Goal: Information Seeking & Learning: Learn about a topic

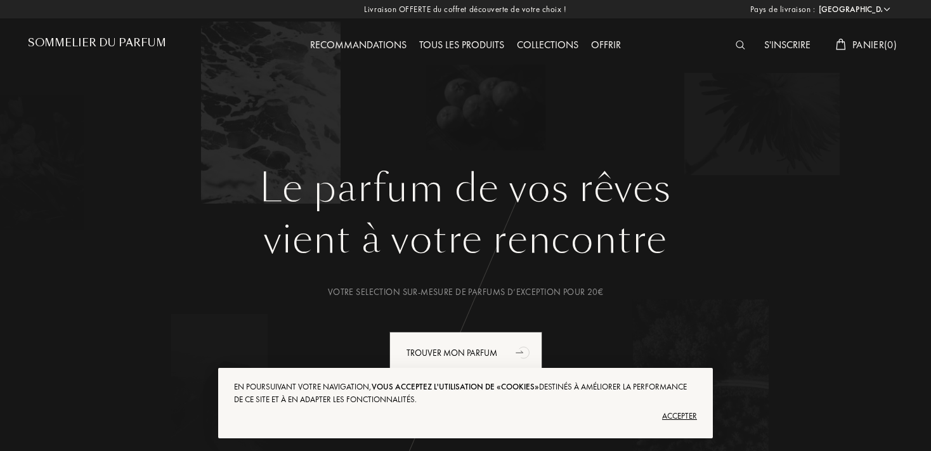
select select "FR"
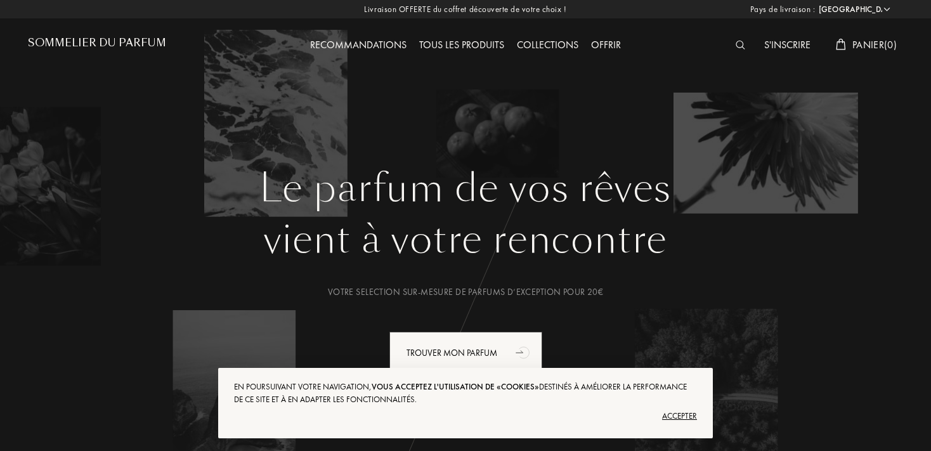
click at [683, 412] on div "Accepter" at bounding box center [465, 416] width 463 height 20
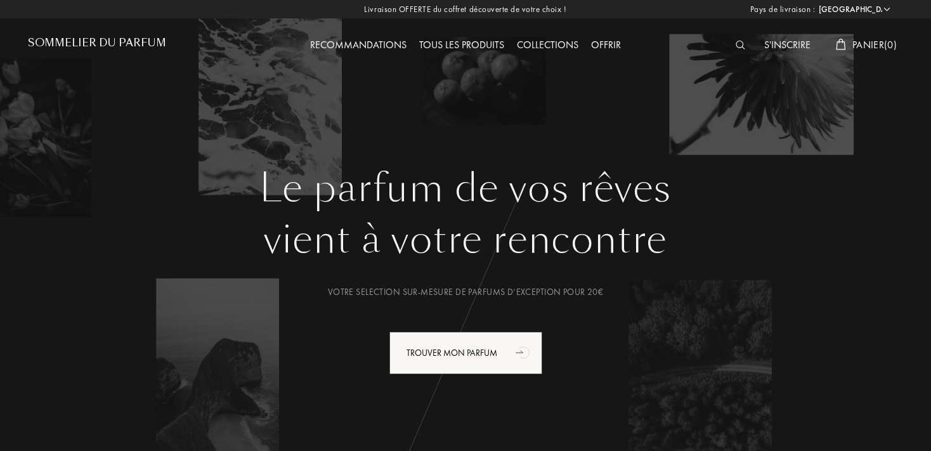
click at [449, 41] on div "Tous les produits" at bounding box center [462, 45] width 98 height 16
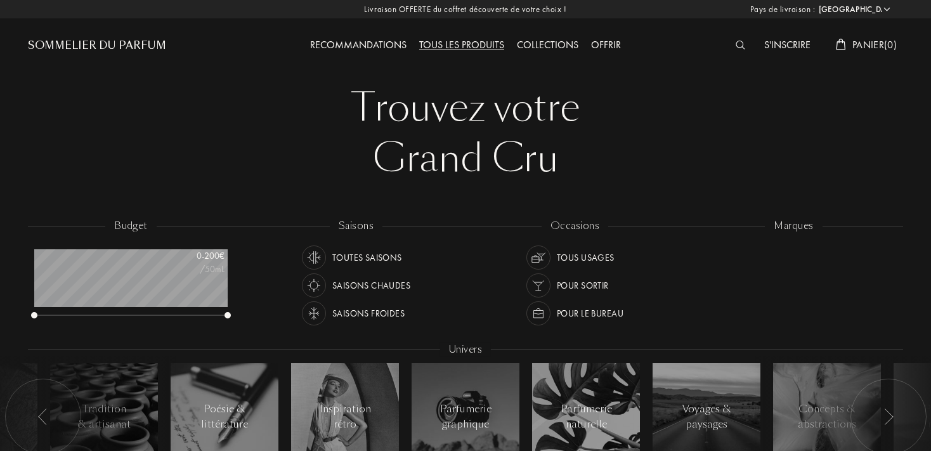
select select "FR"
click at [362, 48] on div "Recommandations" at bounding box center [358, 45] width 109 height 16
select select "FR"
click at [562, 44] on div "Collections" at bounding box center [547, 45] width 74 height 16
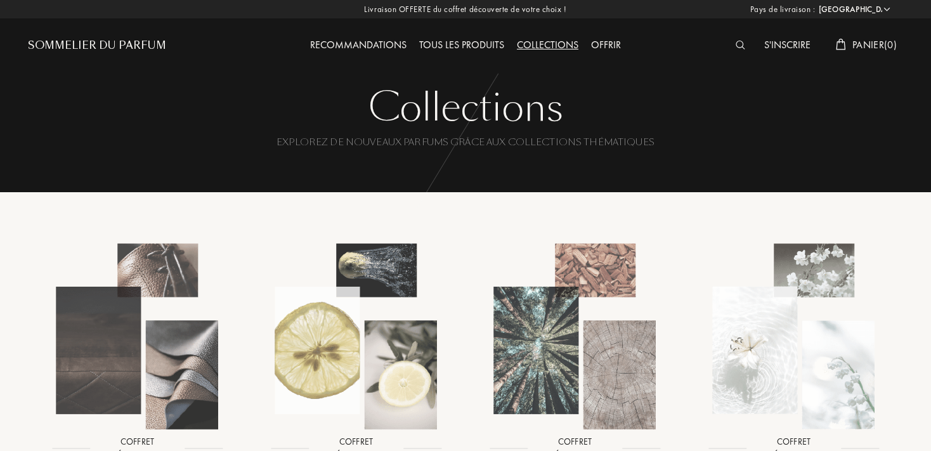
select select "FR"
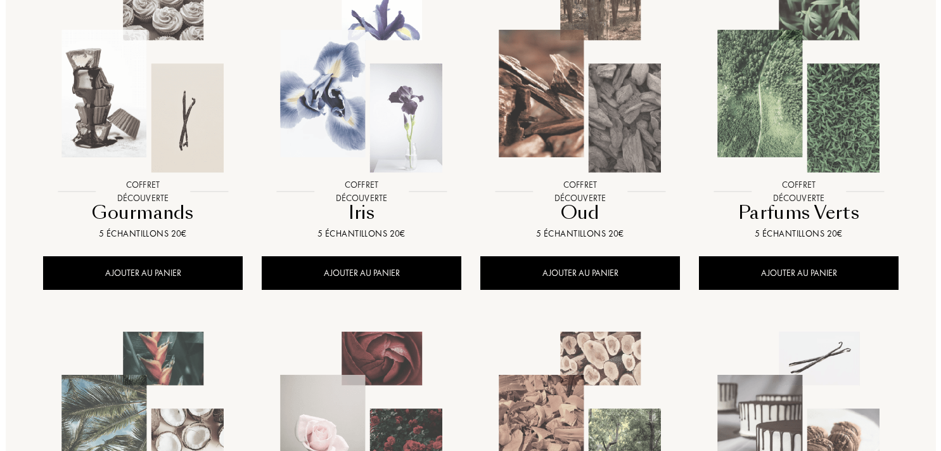
scroll to position [624, 0]
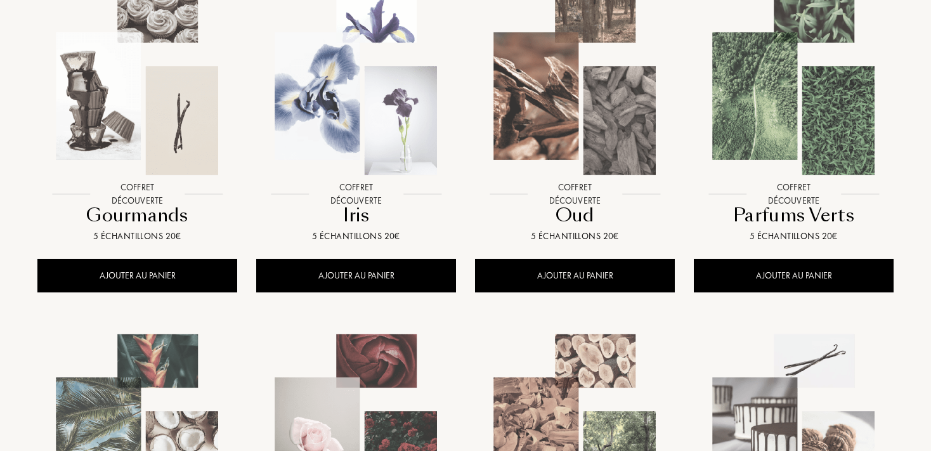
click at [830, 123] on img at bounding box center [793, 82] width 197 height 197
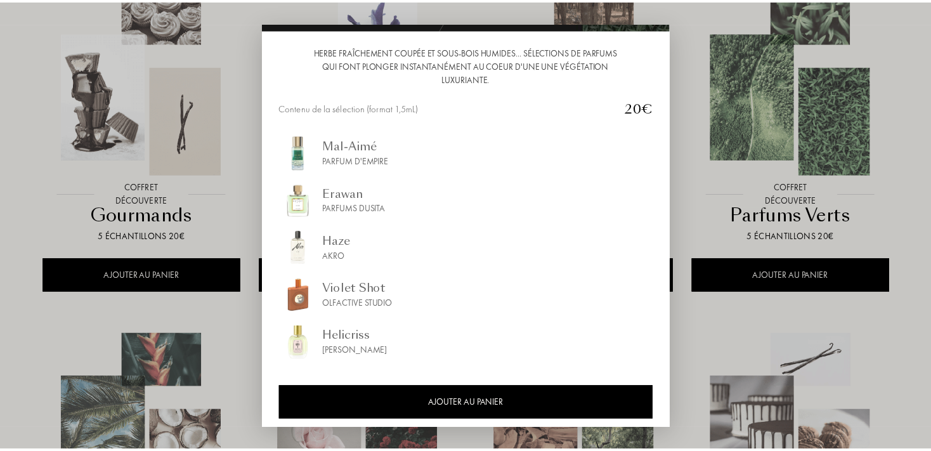
scroll to position [129, 0]
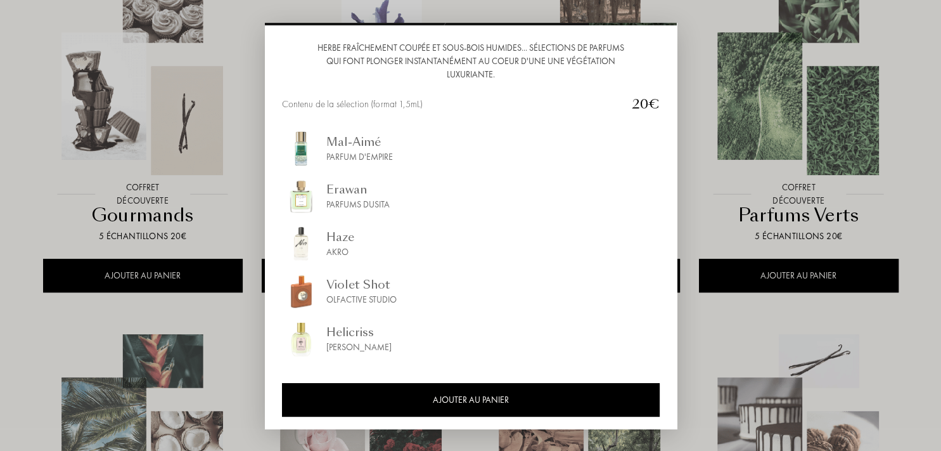
click at [708, 32] on div at bounding box center [470, 225] width 941 height 451
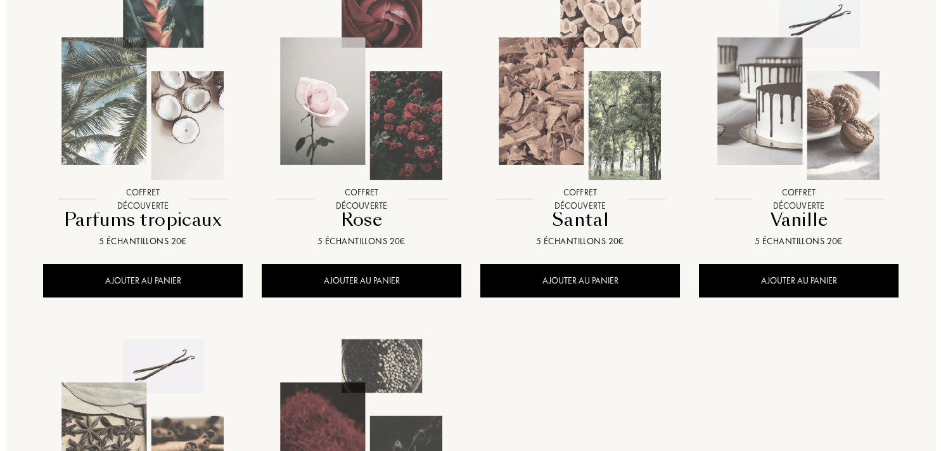
scroll to position [967, 0]
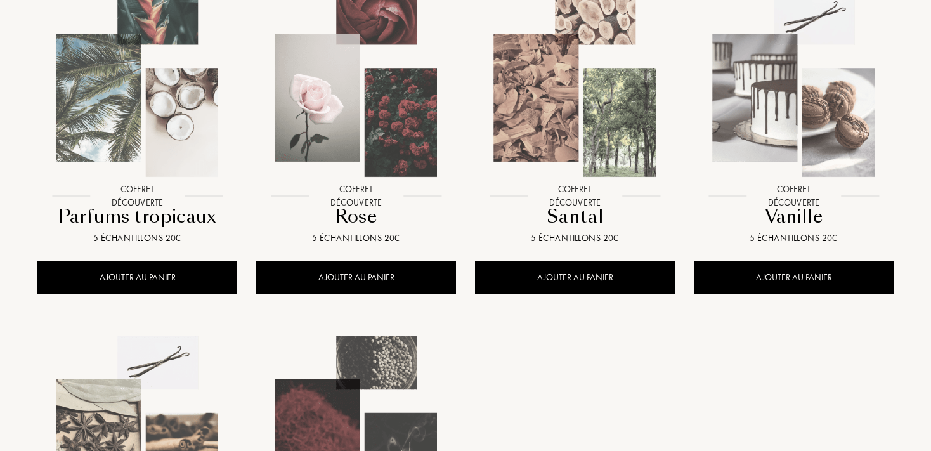
click at [575, 131] on img at bounding box center [574, 83] width 197 height 197
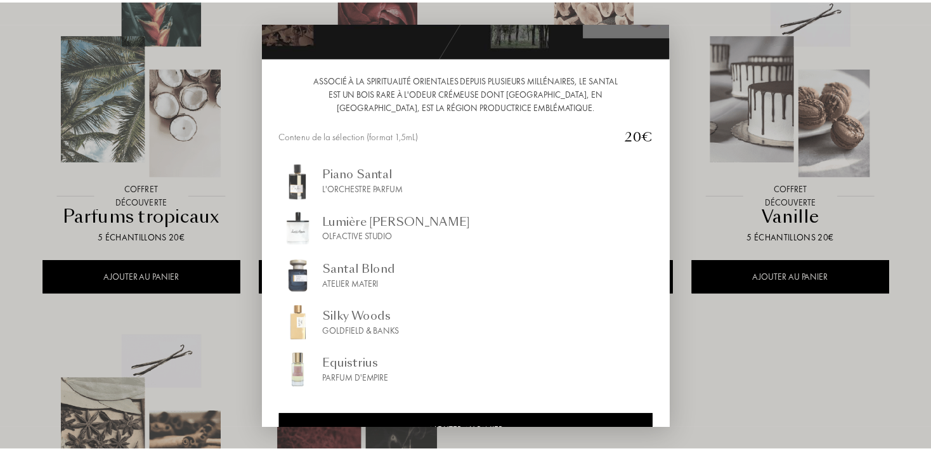
scroll to position [129, 0]
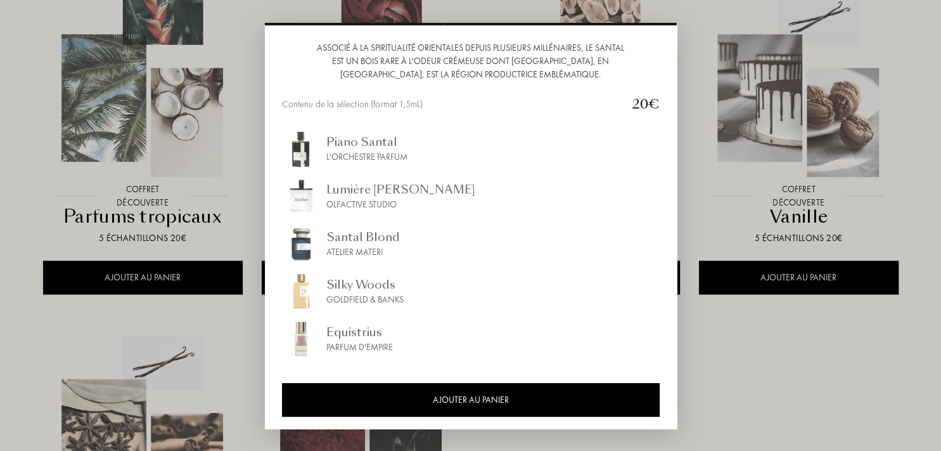
click at [834, 338] on div at bounding box center [470, 225] width 941 height 451
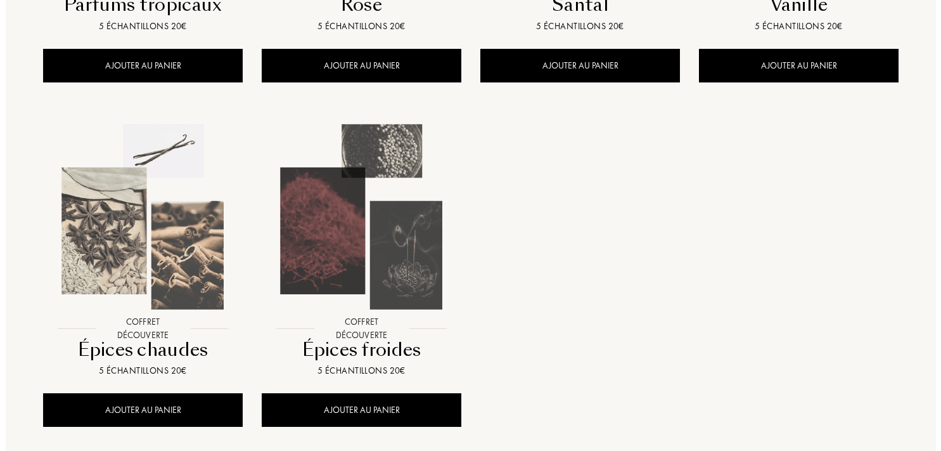
scroll to position [1179, 0]
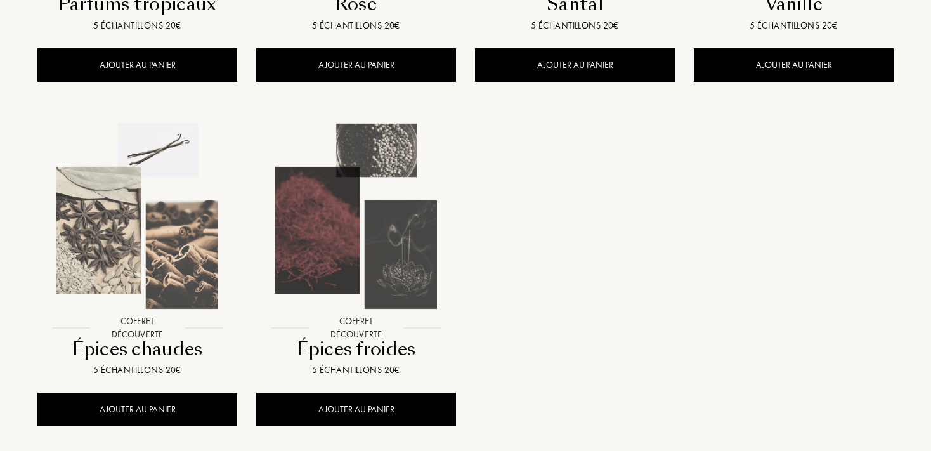
click at [425, 229] on img at bounding box center [355, 216] width 197 height 197
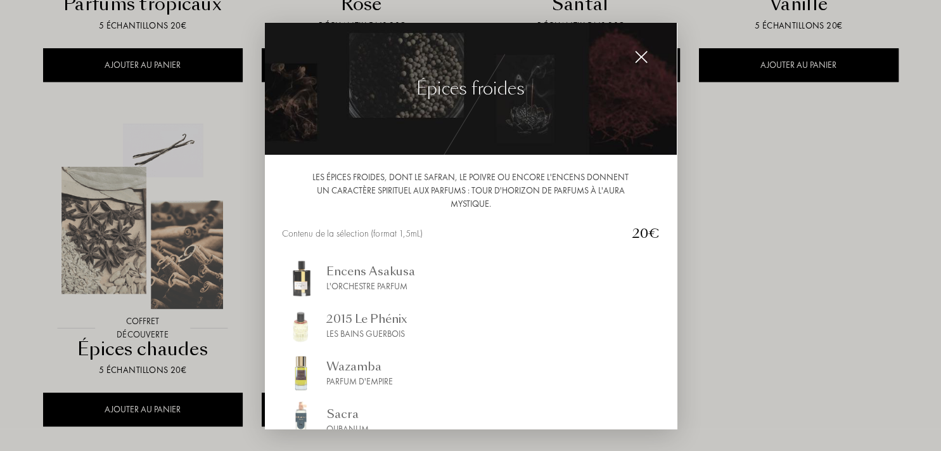
scroll to position [129, 0]
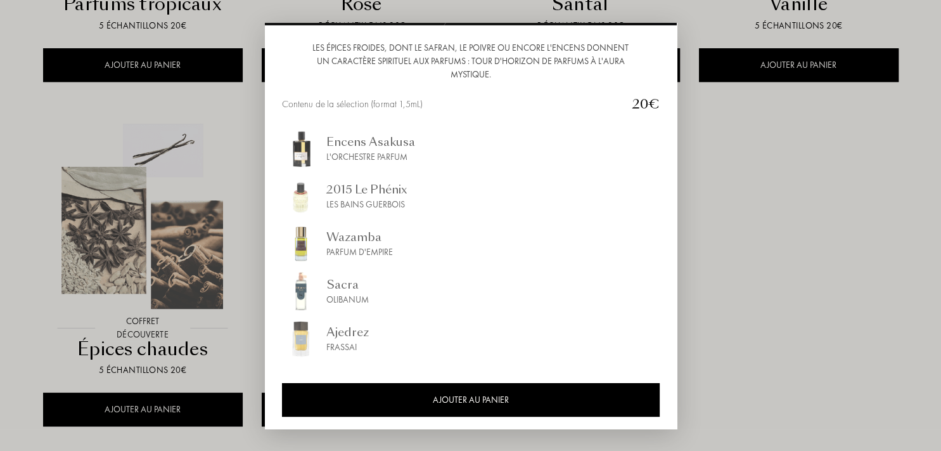
click at [342, 326] on div "Ajedrez" at bounding box center [347, 331] width 42 height 17
click at [745, 146] on div at bounding box center [470, 225] width 941 height 451
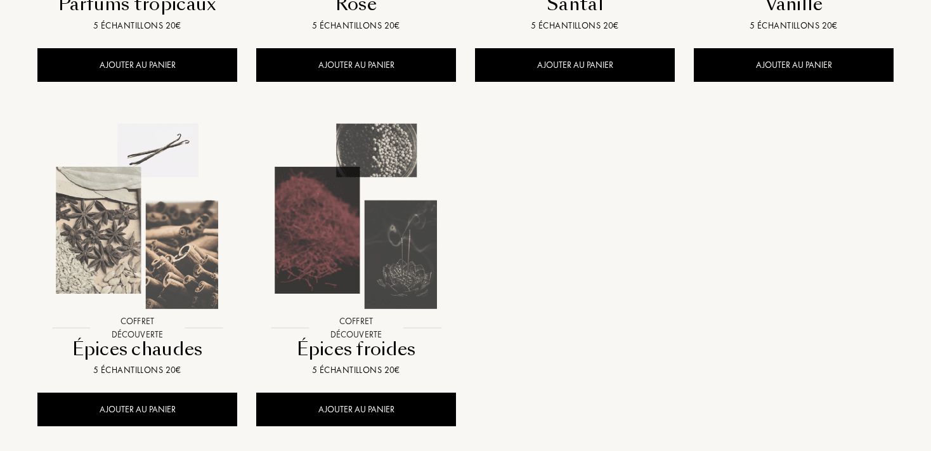
click at [172, 252] on img at bounding box center [137, 216] width 197 height 197
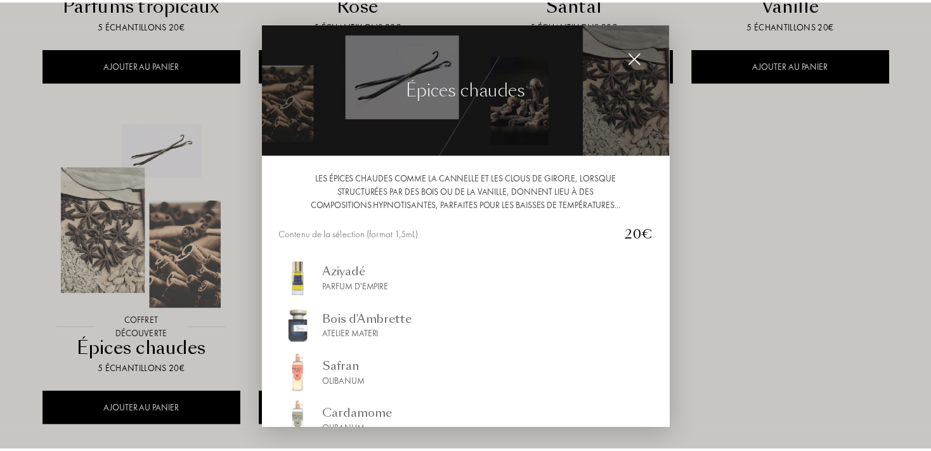
scroll to position [143, 0]
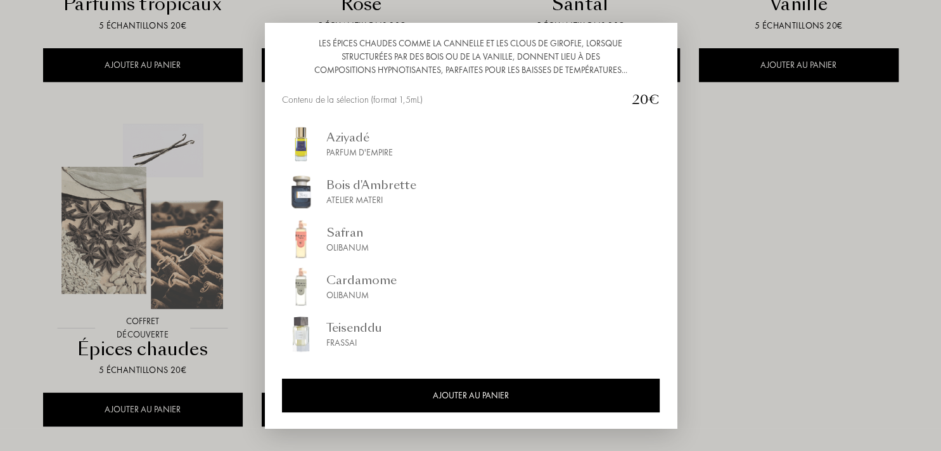
click at [772, 209] on div at bounding box center [470, 225] width 941 height 451
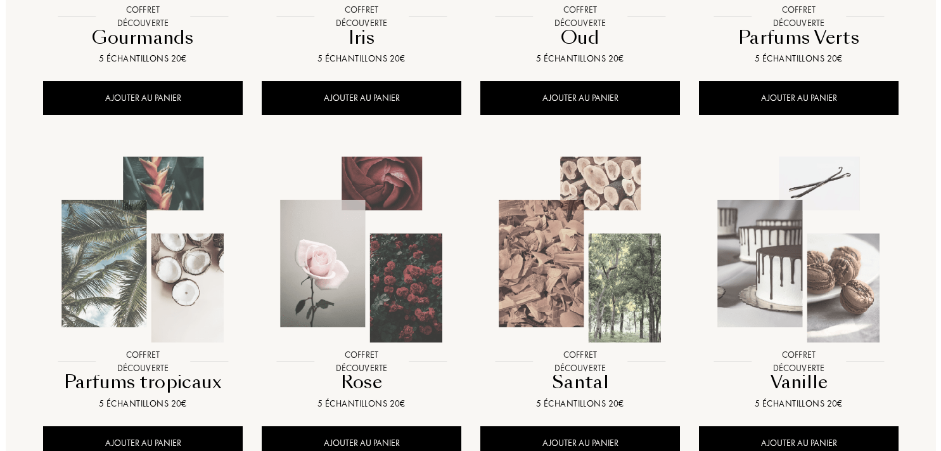
scroll to position [801, 0]
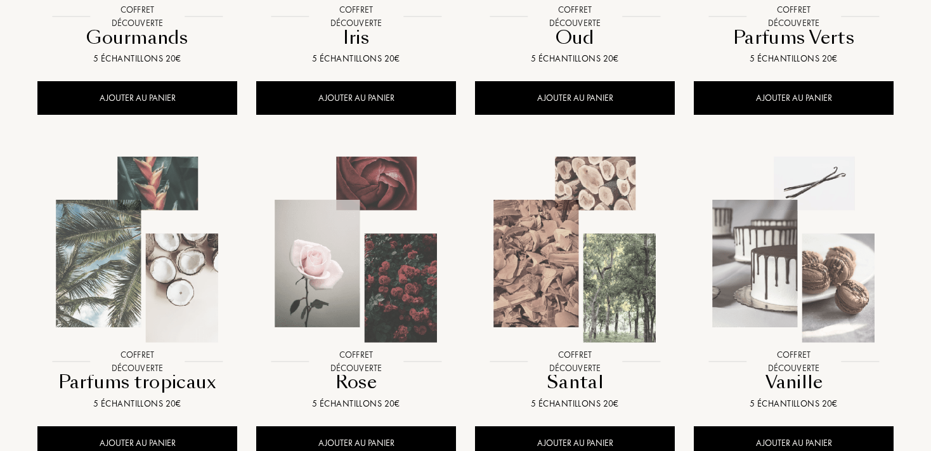
click at [437, 273] on img at bounding box center [355, 249] width 197 height 197
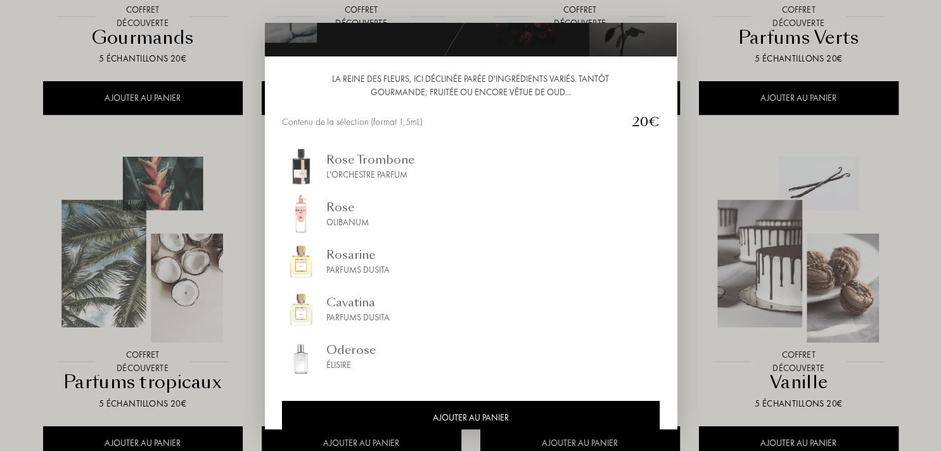
scroll to position [117, 0]
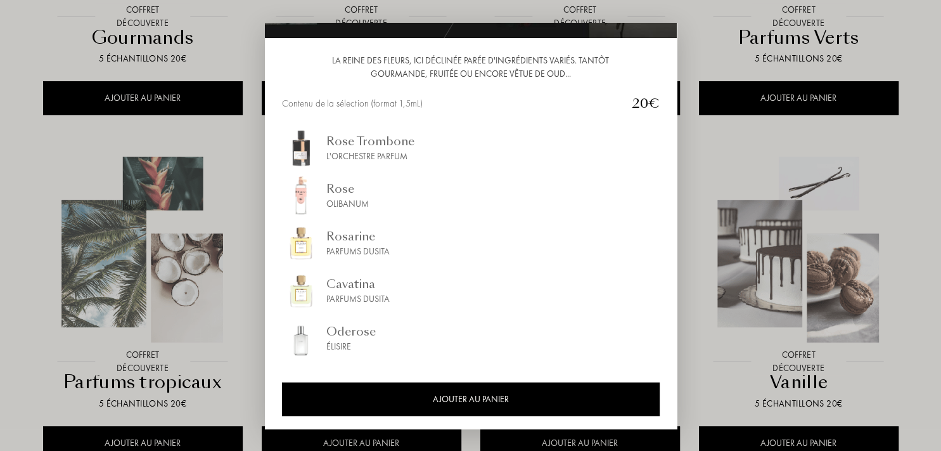
click at [877, 136] on div at bounding box center [470, 225] width 941 height 451
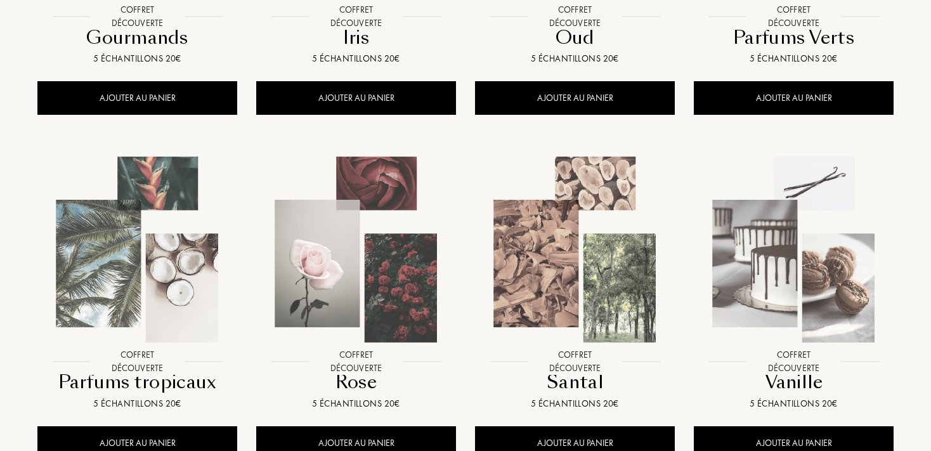
click at [152, 305] on img at bounding box center [137, 249] width 197 height 197
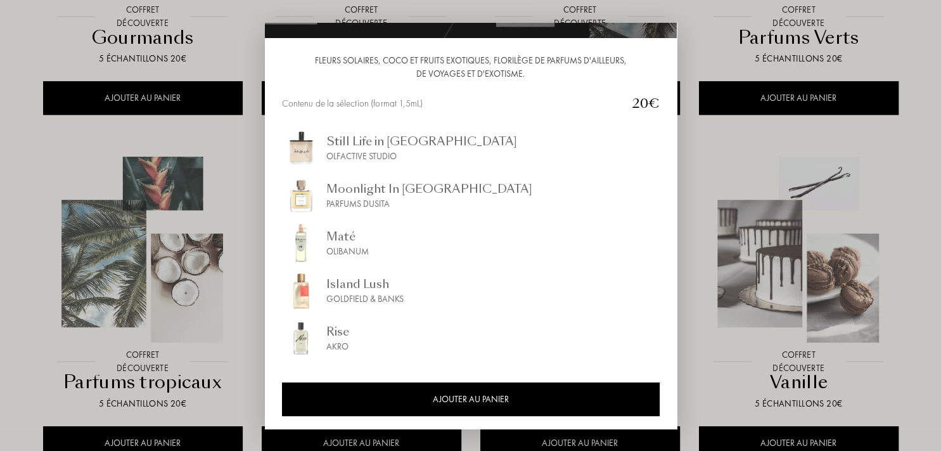
click at [808, 158] on div at bounding box center [470, 225] width 941 height 451
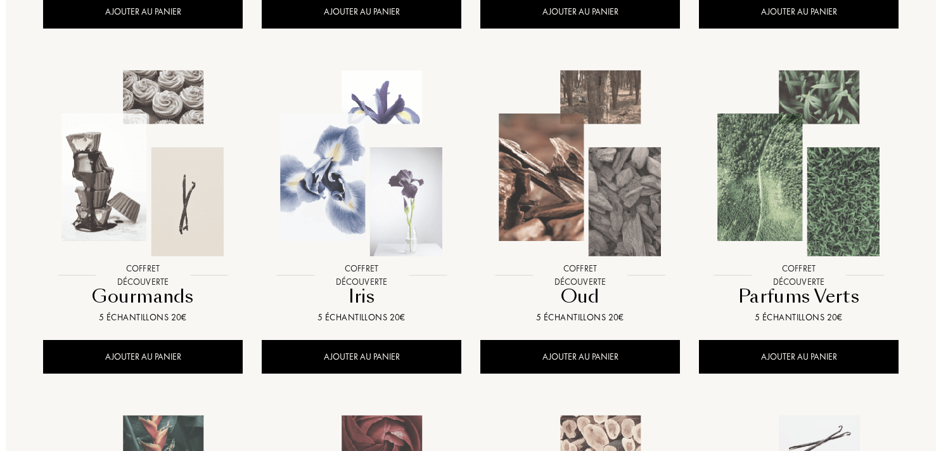
scroll to position [541, 0]
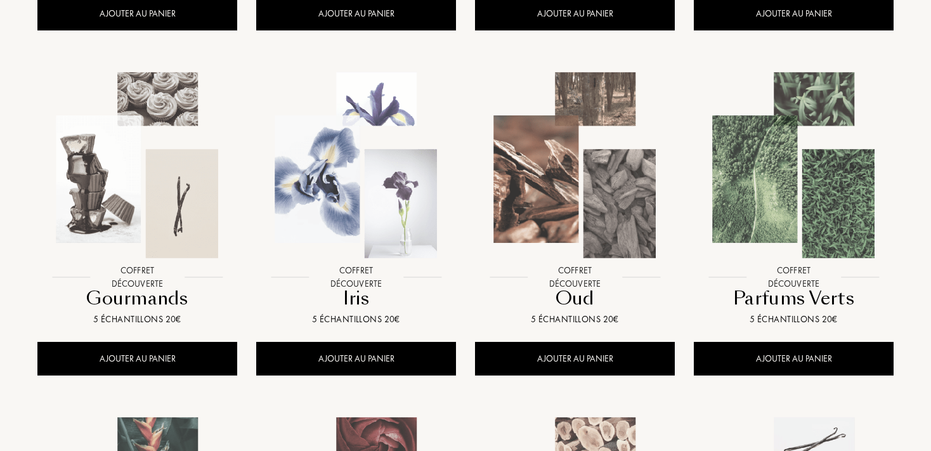
click at [143, 210] on img at bounding box center [137, 165] width 197 height 197
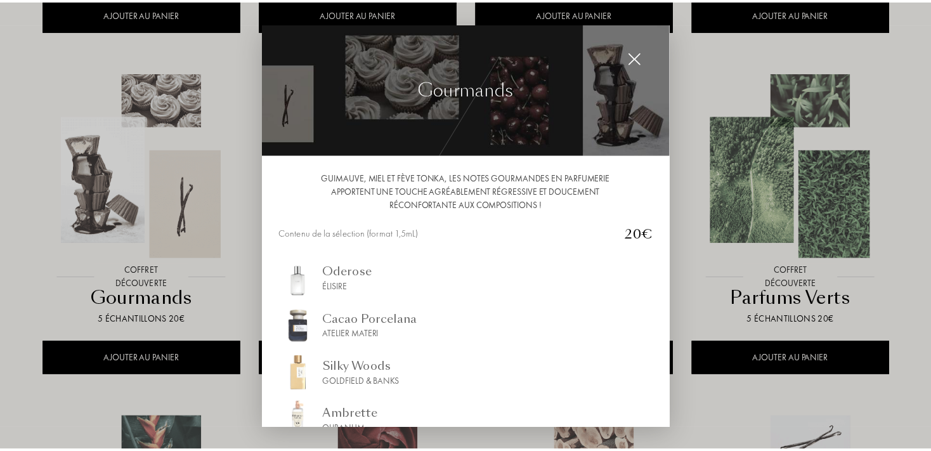
scroll to position [129, 0]
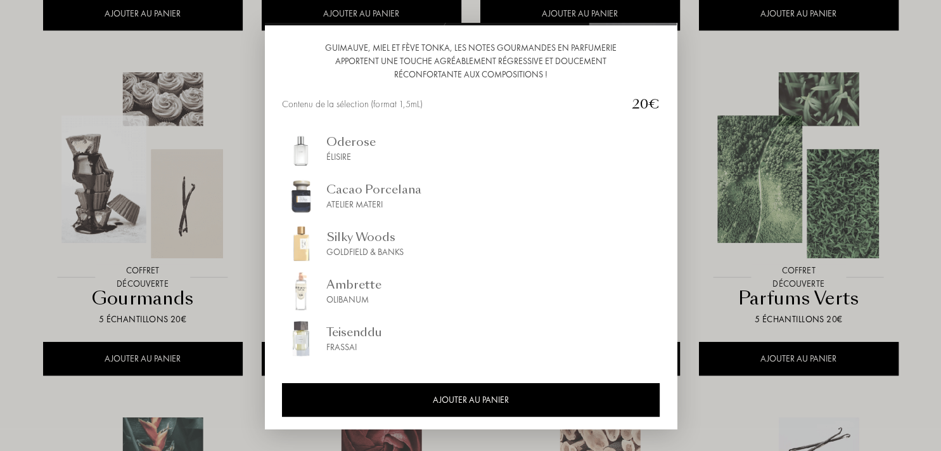
click at [737, 106] on div at bounding box center [470, 225] width 941 height 451
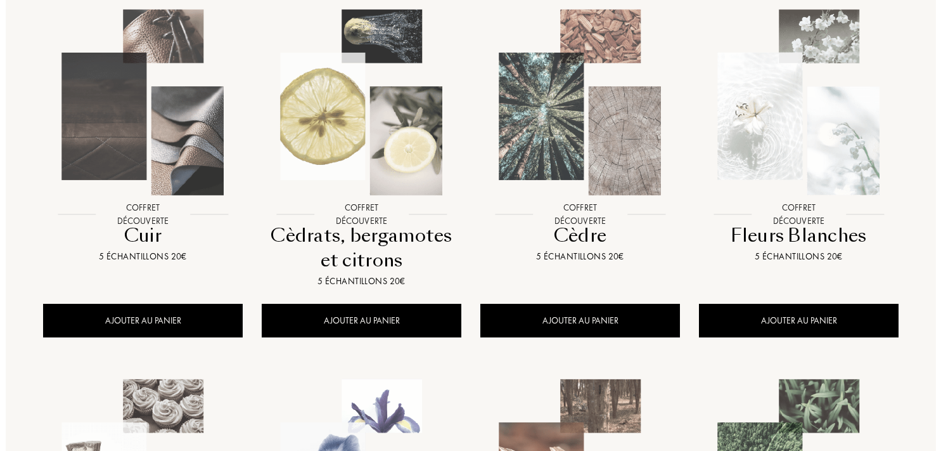
scroll to position [233, 0]
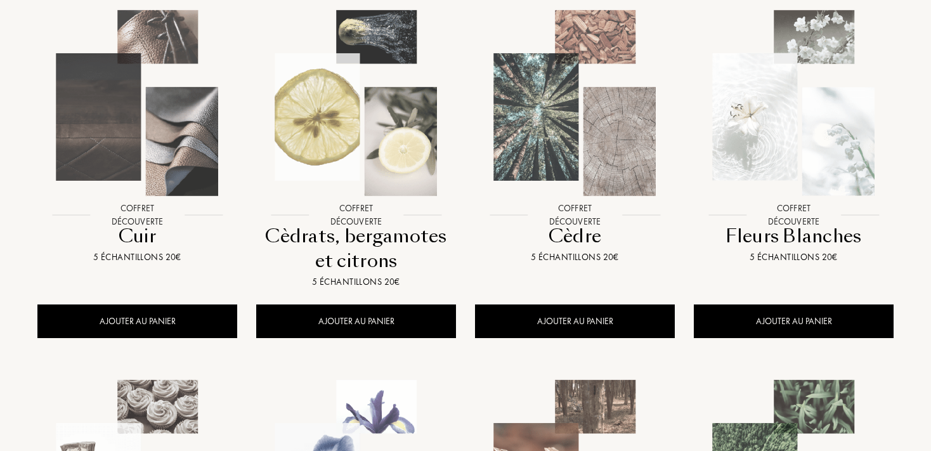
click at [551, 152] on img at bounding box center [574, 102] width 197 height 197
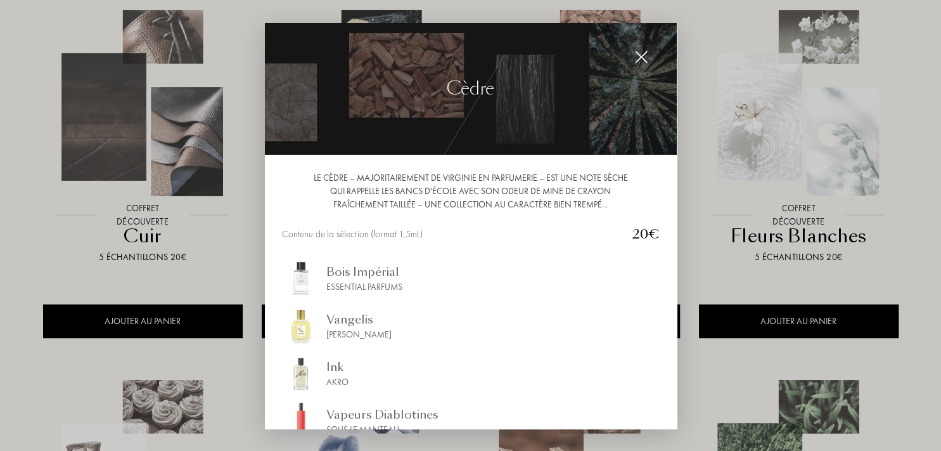
scroll to position [143, 0]
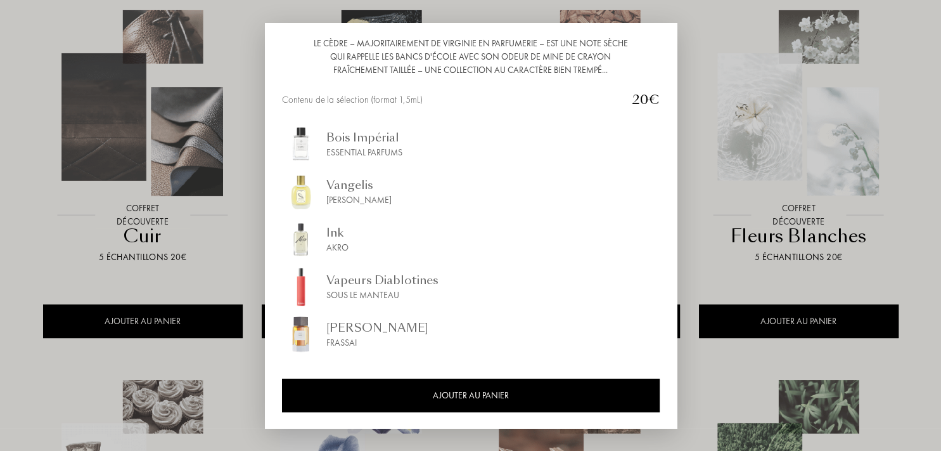
click at [854, 148] on div at bounding box center [470, 225] width 941 height 451
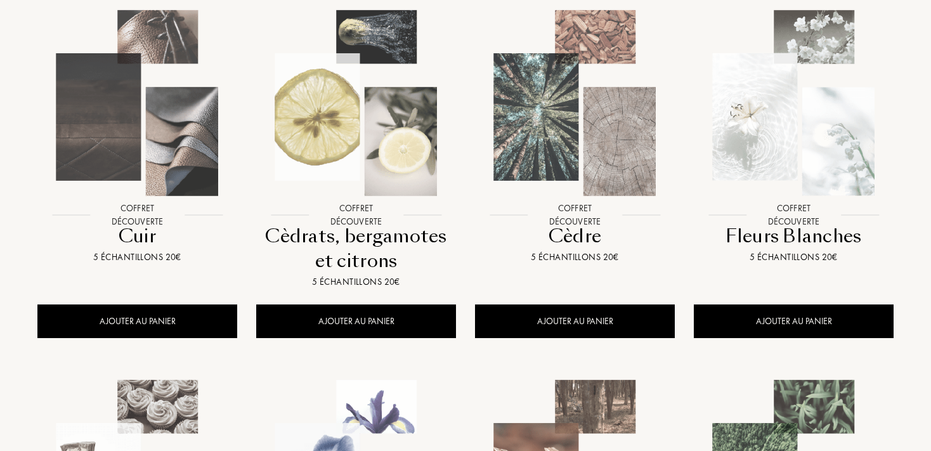
click at [350, 109] on img at bounding box center [355, 102] width 197 height 197
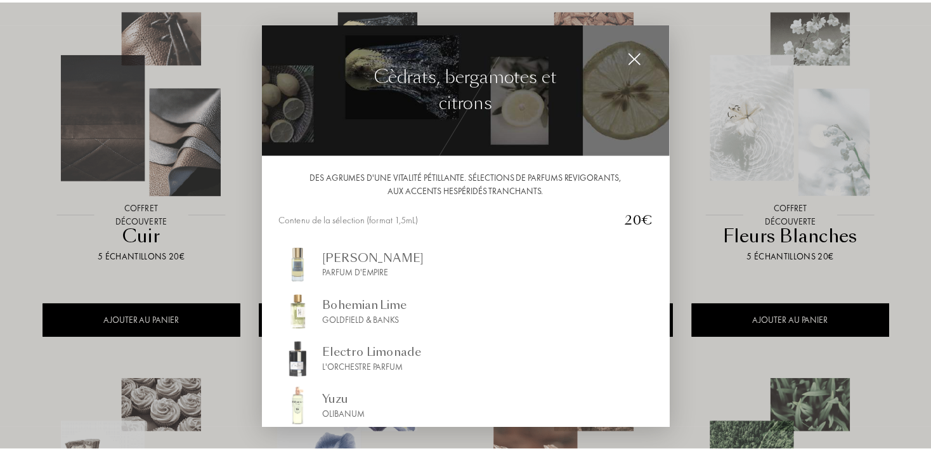
scroll to position [117, 0]
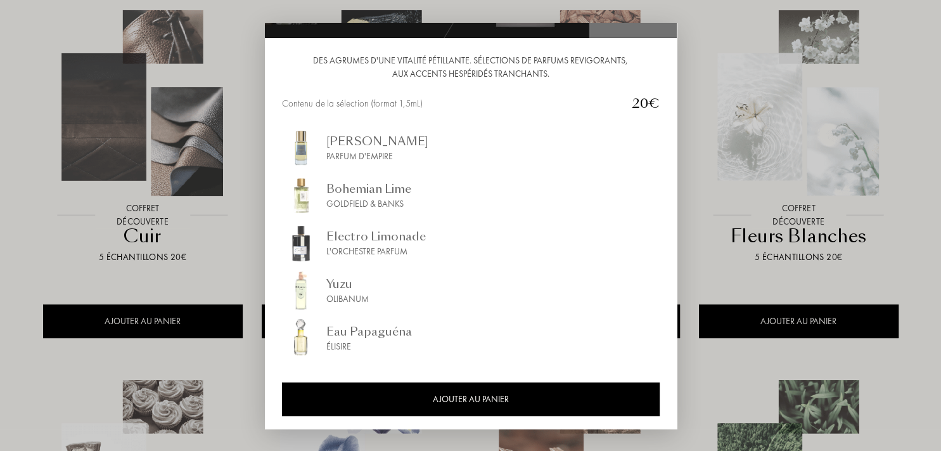
click at [753, 167] on div at bounding box center [470, 225] width 941 height 451
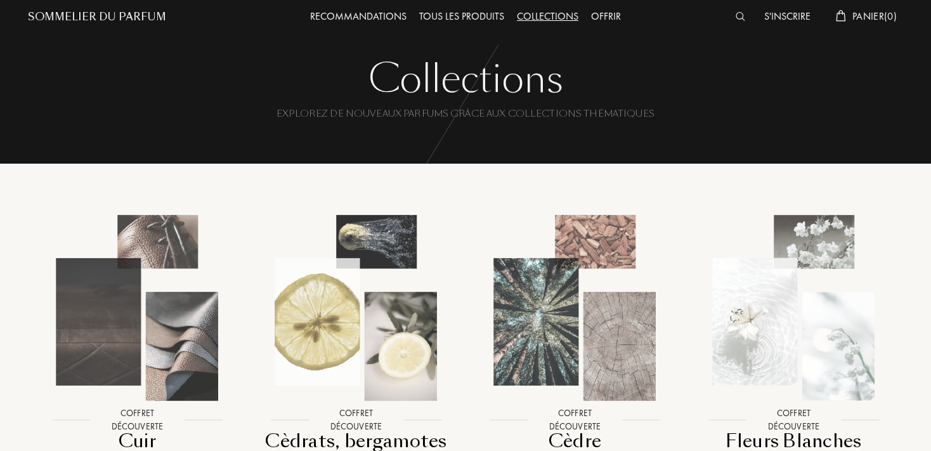
scroll to position [0, 0]
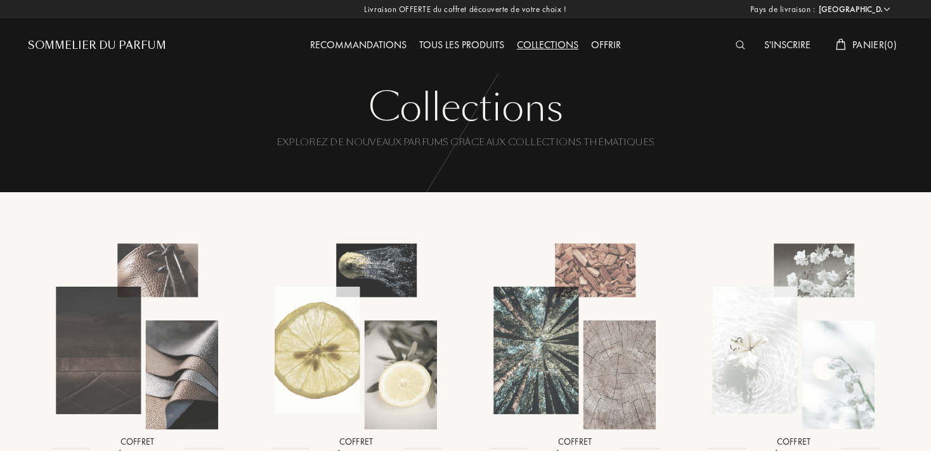
click at [463, 41] on div "Tous les produits" at bounding box center [462, 45] width 98 height 16
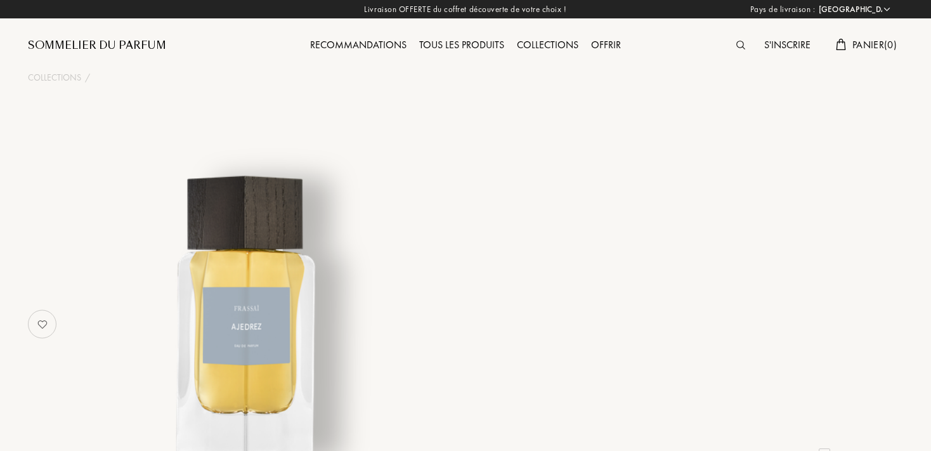
select select "FR"
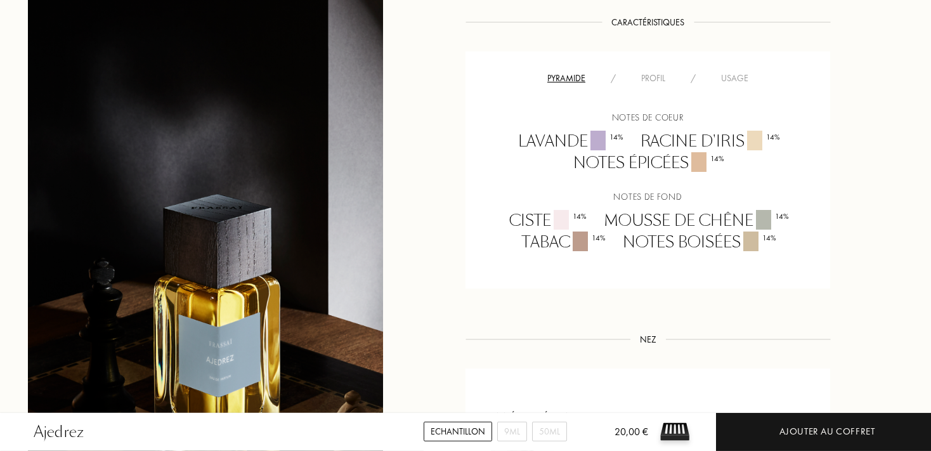
scroll to position [913, 0]
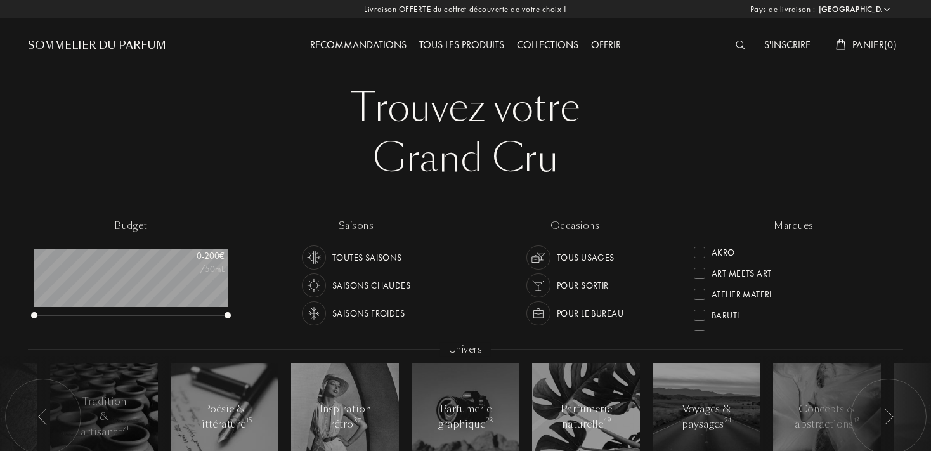
select select "FR"
click at [606, 25] on div "Recommandations Tous les produits Collections Offrir" at bounding box center [465, 35] width 437 height 70
